Goal: Transaction & Acquisition: Purchase product/service

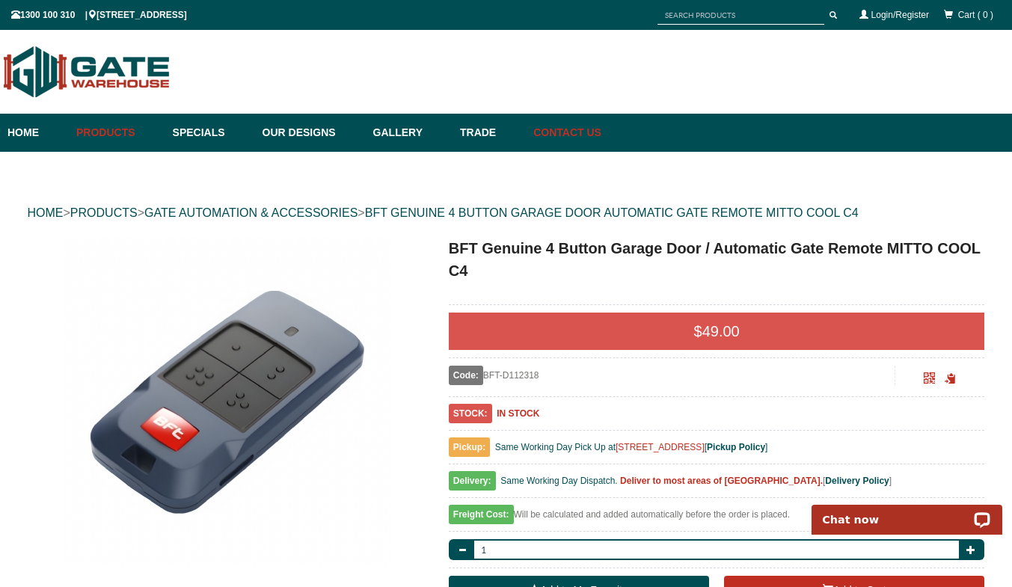
click at [601, 129] on link "Contact Us" at bounding box center [564, 133] width 76 height 38
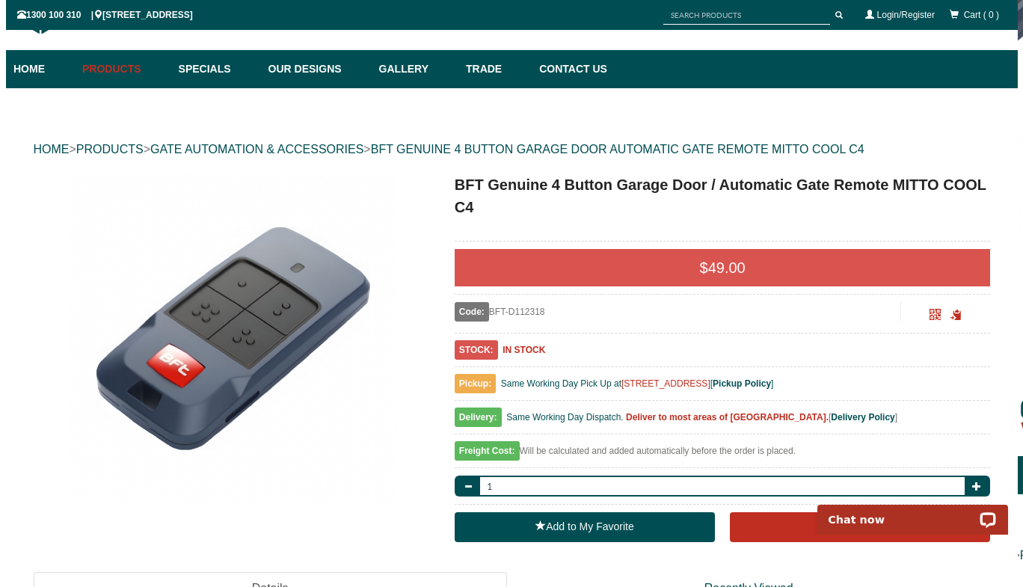
scroll to position [150, 0]
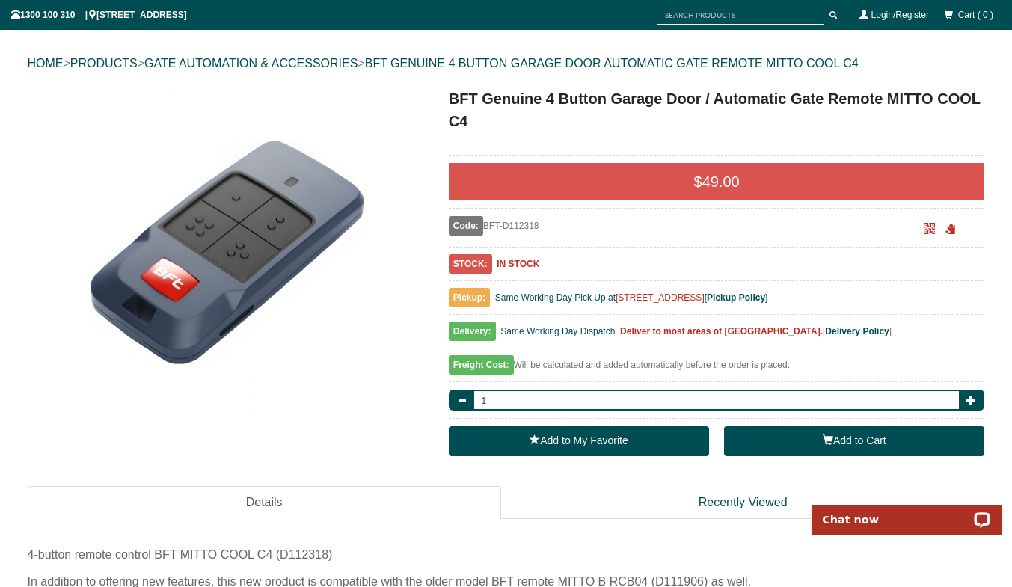
click at [824, 438] on span "button" at bounding box center [828, 440] width 10 height 10
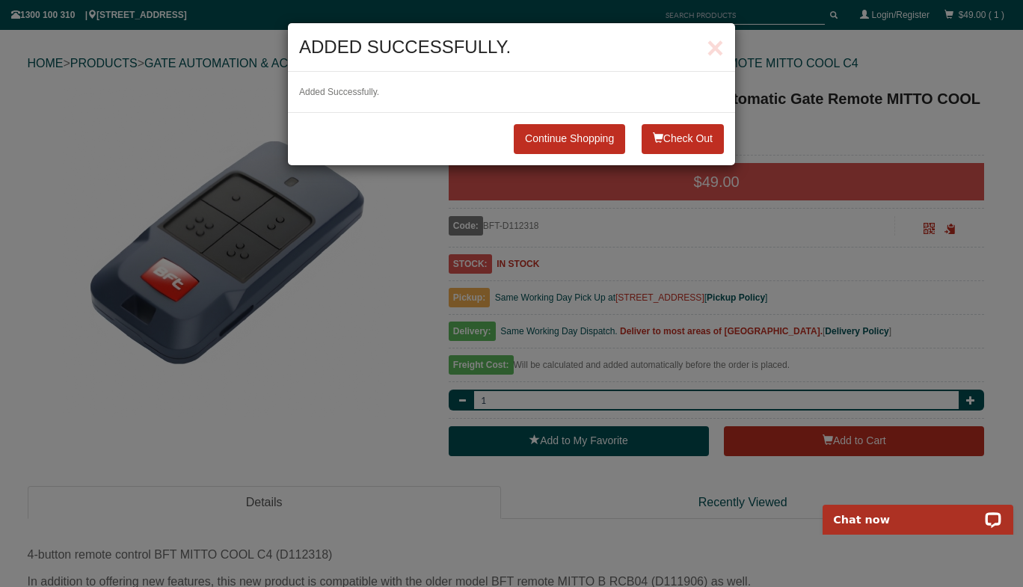
click at [688, 137] on button "Check Out" at bounding box center [683, 139] width 82 height 30
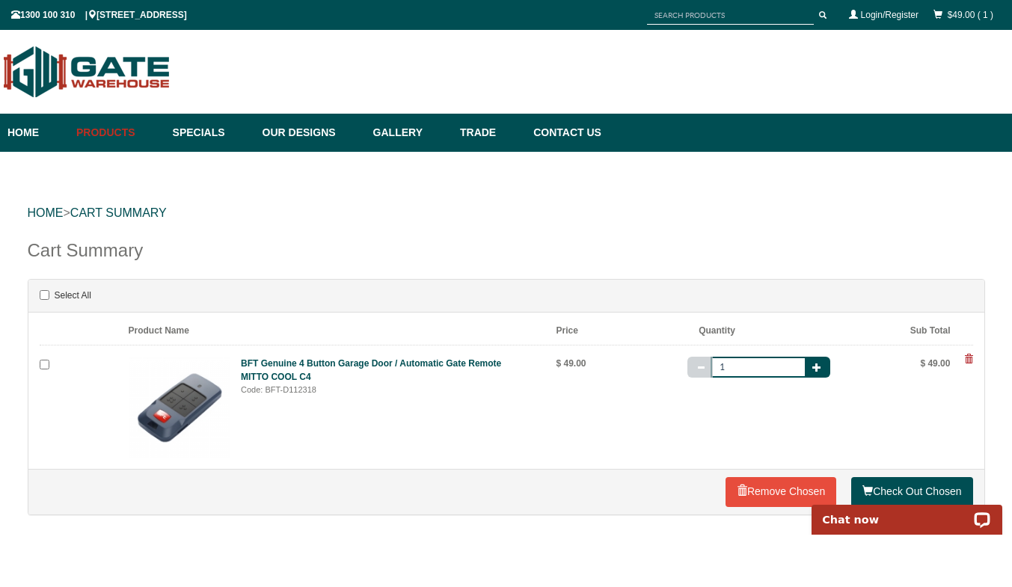
scroll to position [75, 0]
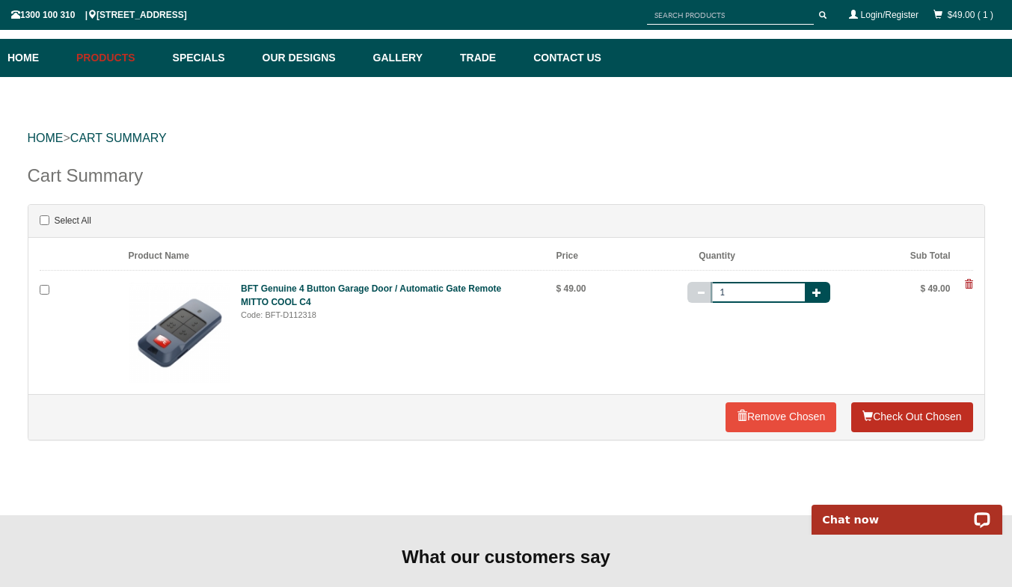
click at [916, 415] on link "Check Out Chosen" at bounding box center [911, 417] width 121 height 30
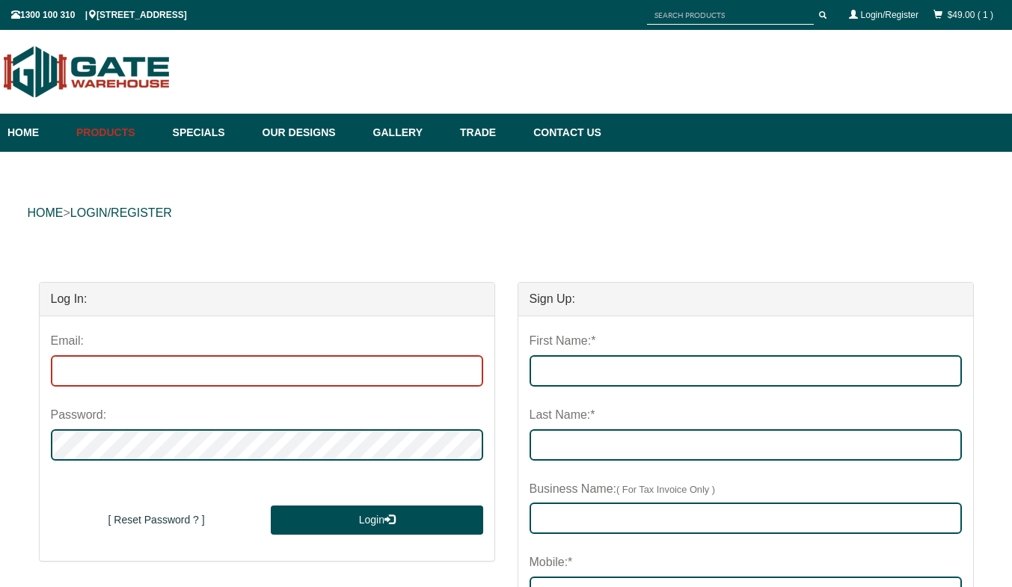
click at [180, 366] on input "email" at bounding box center [267, 370] width 432 height 31
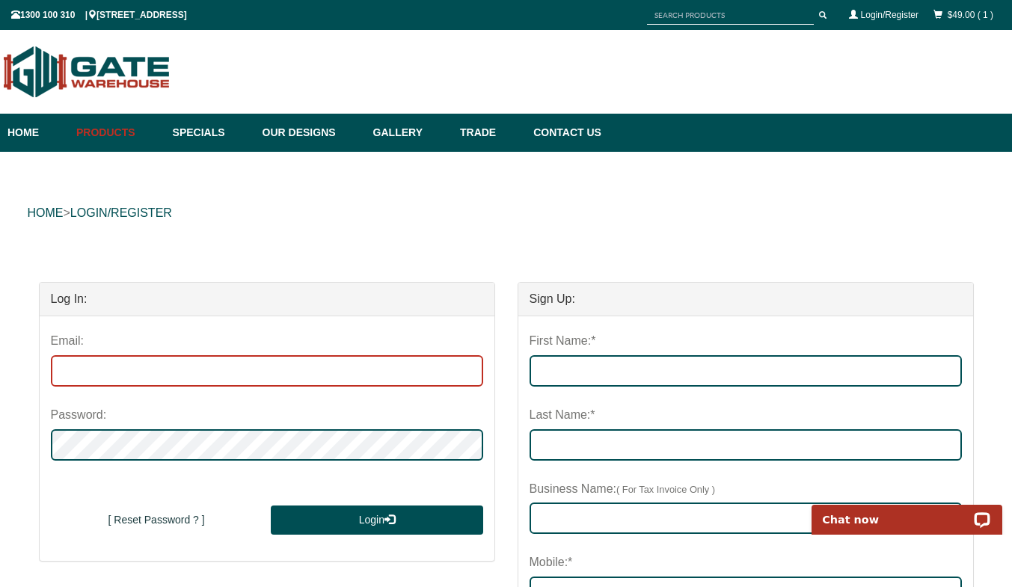
type input "alex.rosovick@nepean.com"
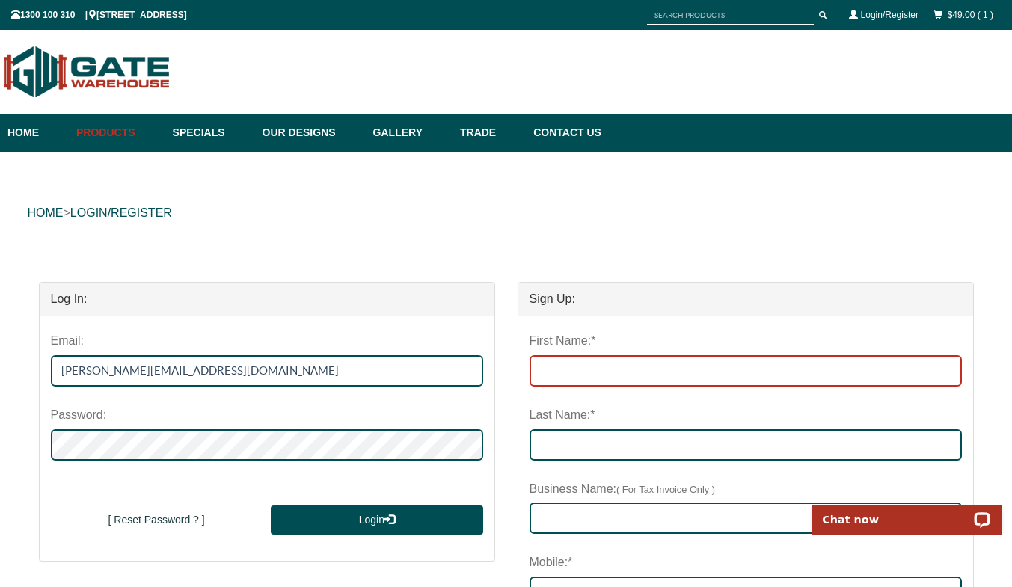
click at [593, 373] on input "First Name:*" at bounding box center [746, 370] width 432 height 31
type input "ALEX"
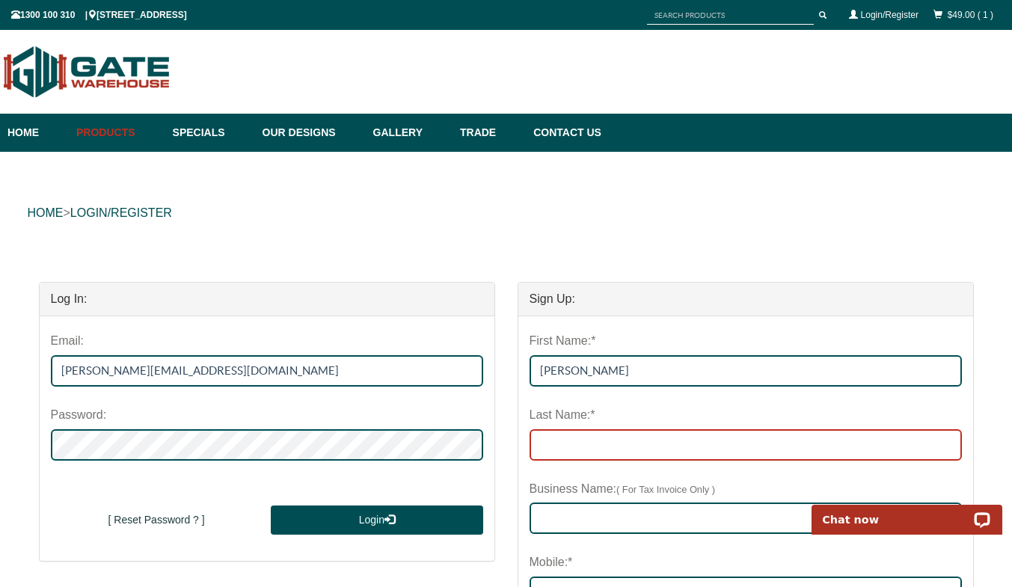
type input "ROSOVICK"
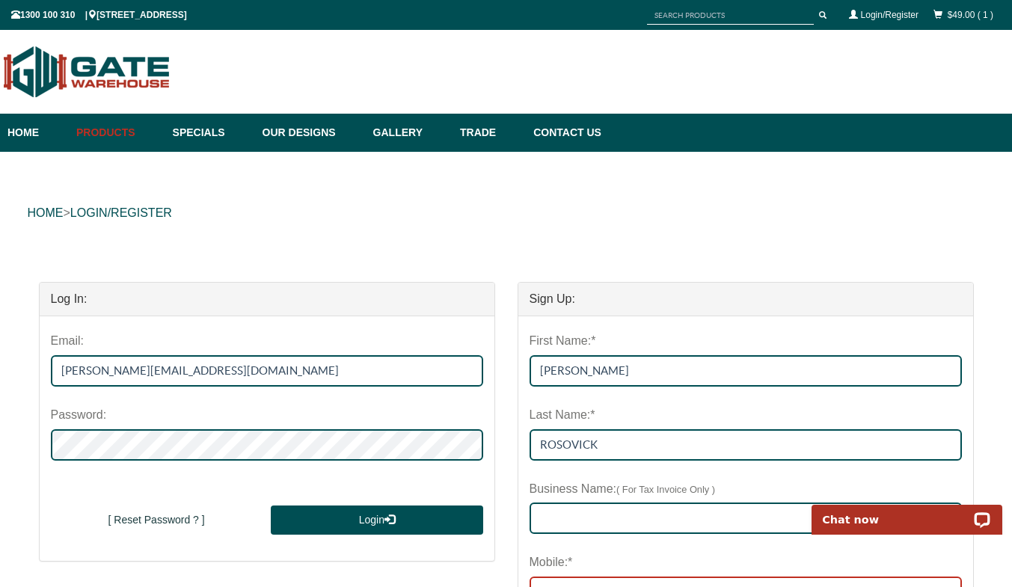
type input "0447935414"
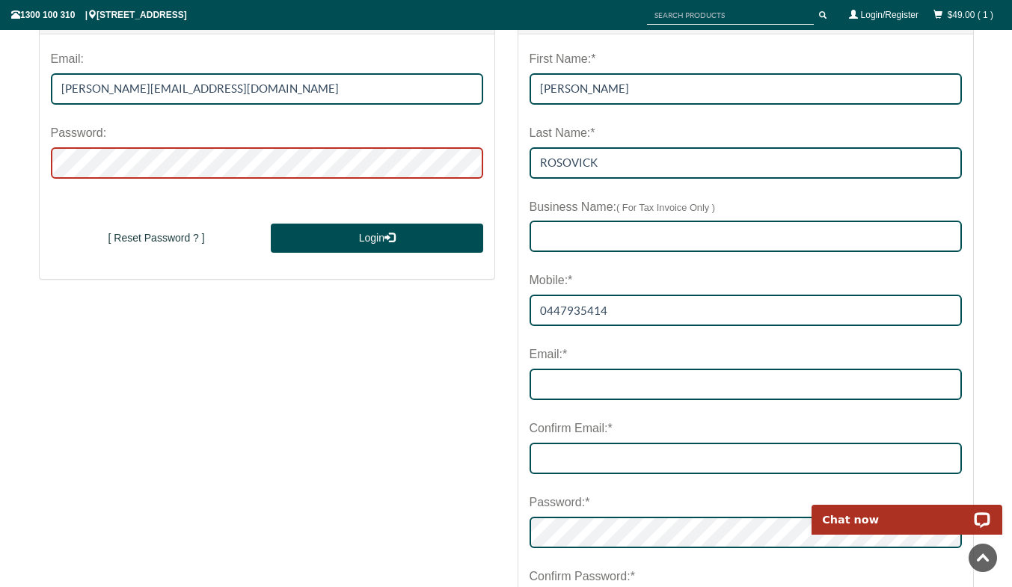
scroll to position [299, 0]
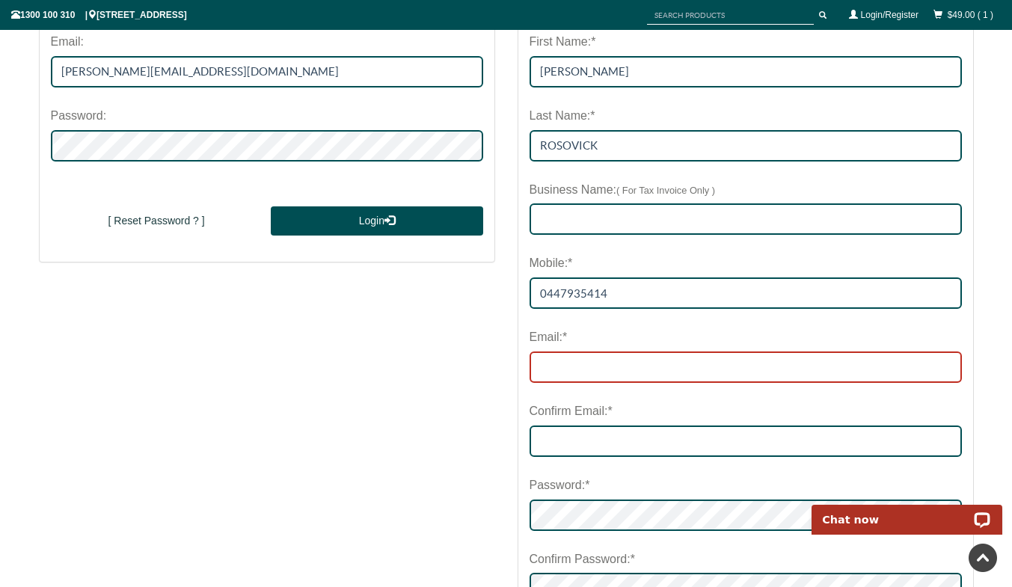
click at [625, 368] on input "email" at bounding box center [746, 367] width 432 height 31
type input "alex.rosovick@nepean.com"
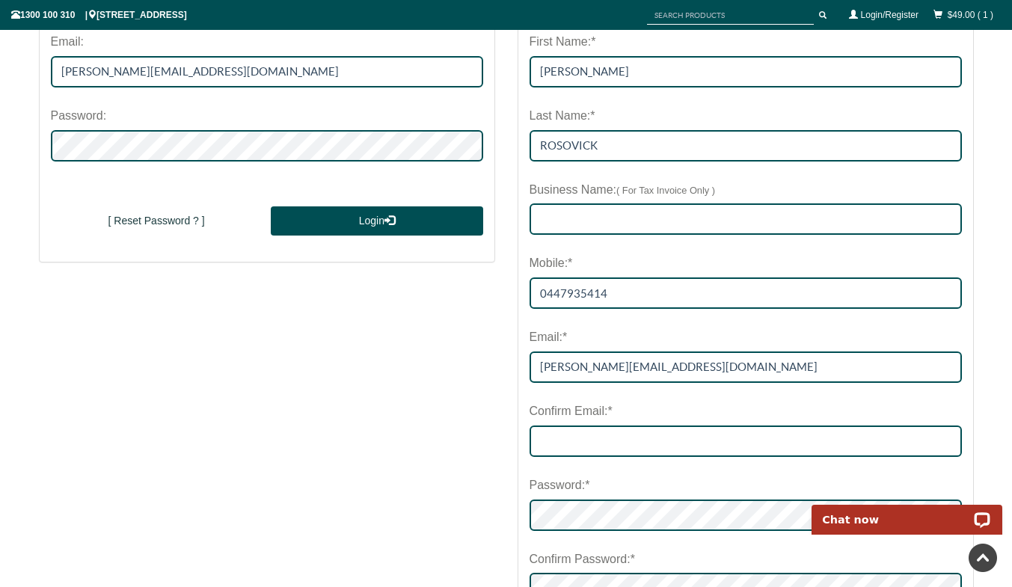
type input "WELDLOK"
type input "alex.rosovick@nepean.com"
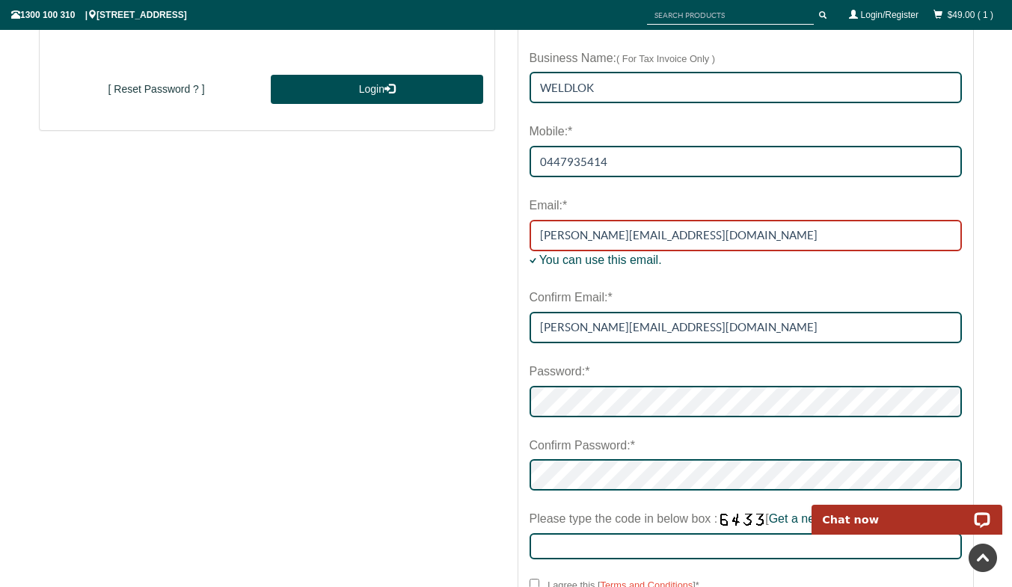
scroll to position [524, 0]
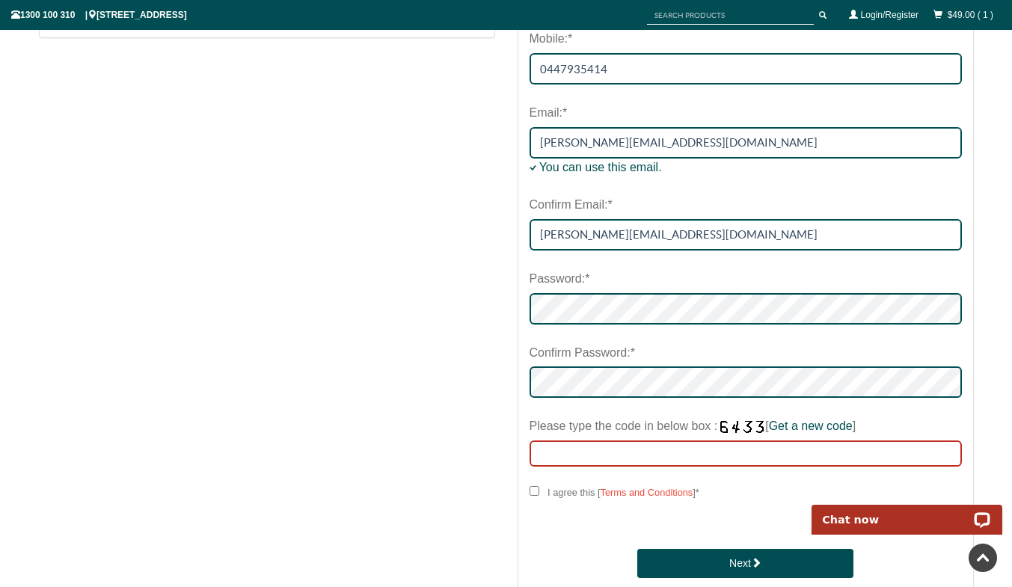
click at [609, 454] on input "Please type the code in below box : [ Get a new code ]" at bounding box center [746, 454] width 432 height 26
type input "3346"
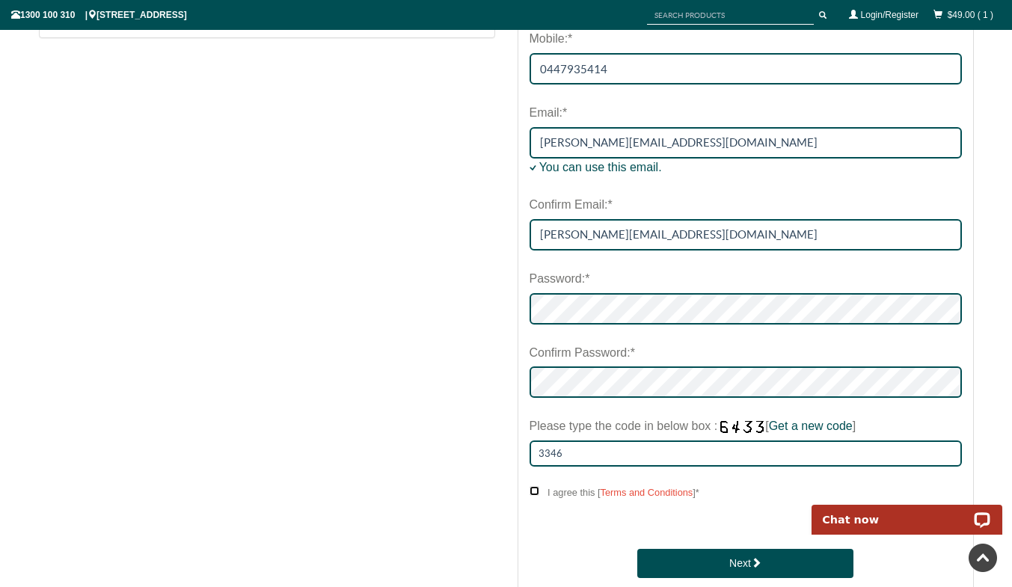
drag, startPoint x: 531, startPoint y: 490, endPoint x: 554, endPoint y: 485, distance: 23.8
click at [532, 490] on input "I agree this [ Terms and Conditions ] *" at bounding box center [535, 491] width 10 height 10
checkbox input "****"
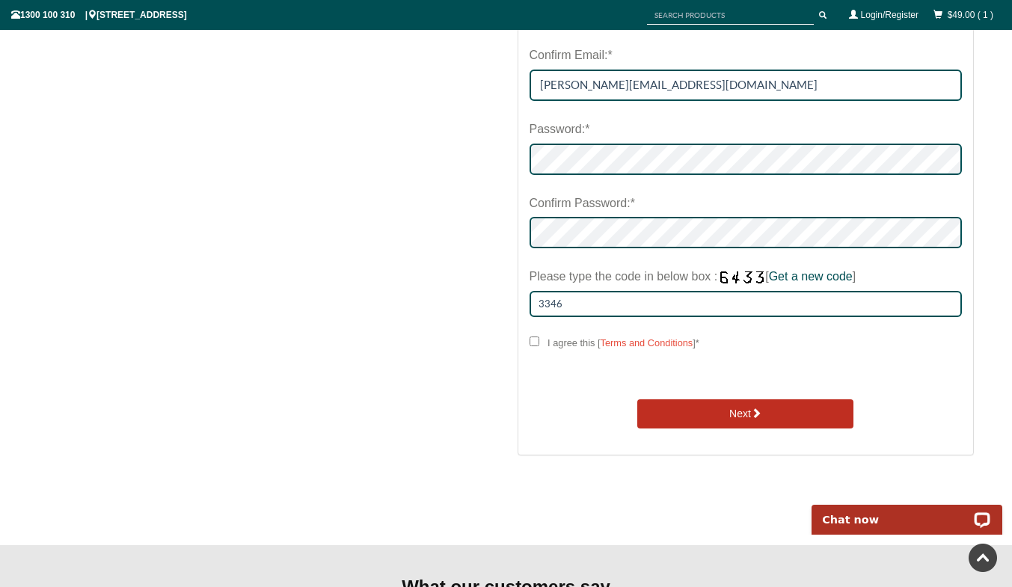
click at [738, 414] on button "Next" at bounding box center [745, 414] width 216 height 30
